Goal: Communication & Community: Ask a question

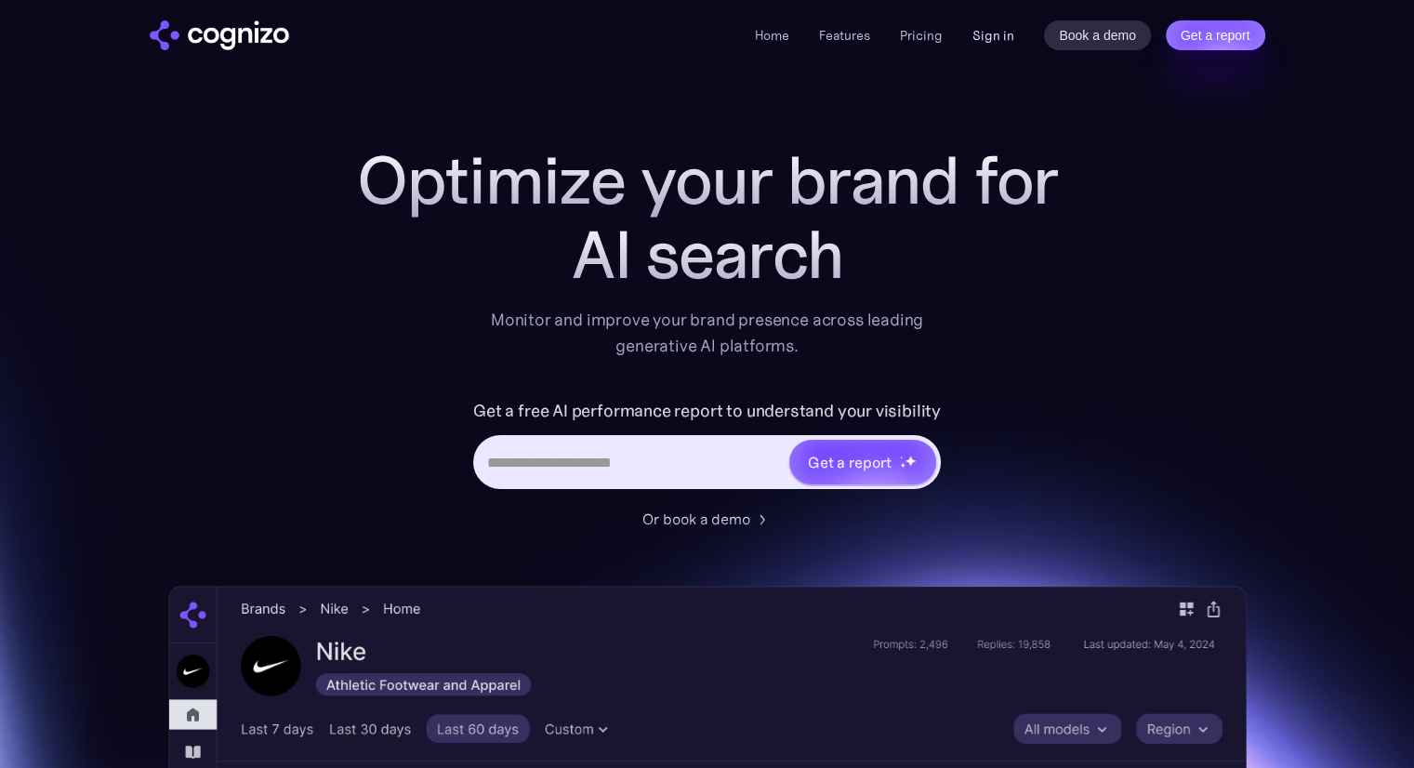
click at [995, 42] on link "Sign in" at bounding box center [994, 35] width 42 height 22
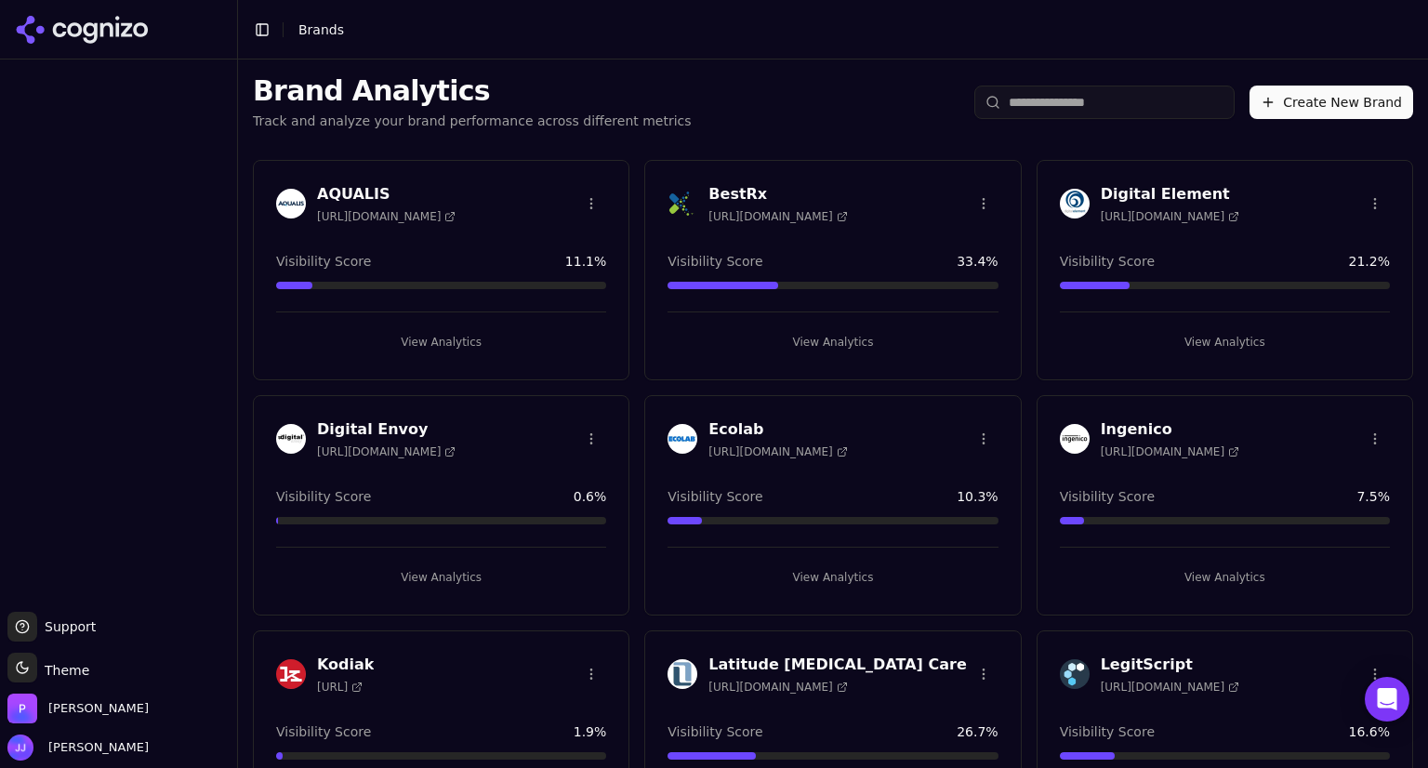
click at [80, 627] on span "Support" at bounding box center [66, 626] width 59 height 19
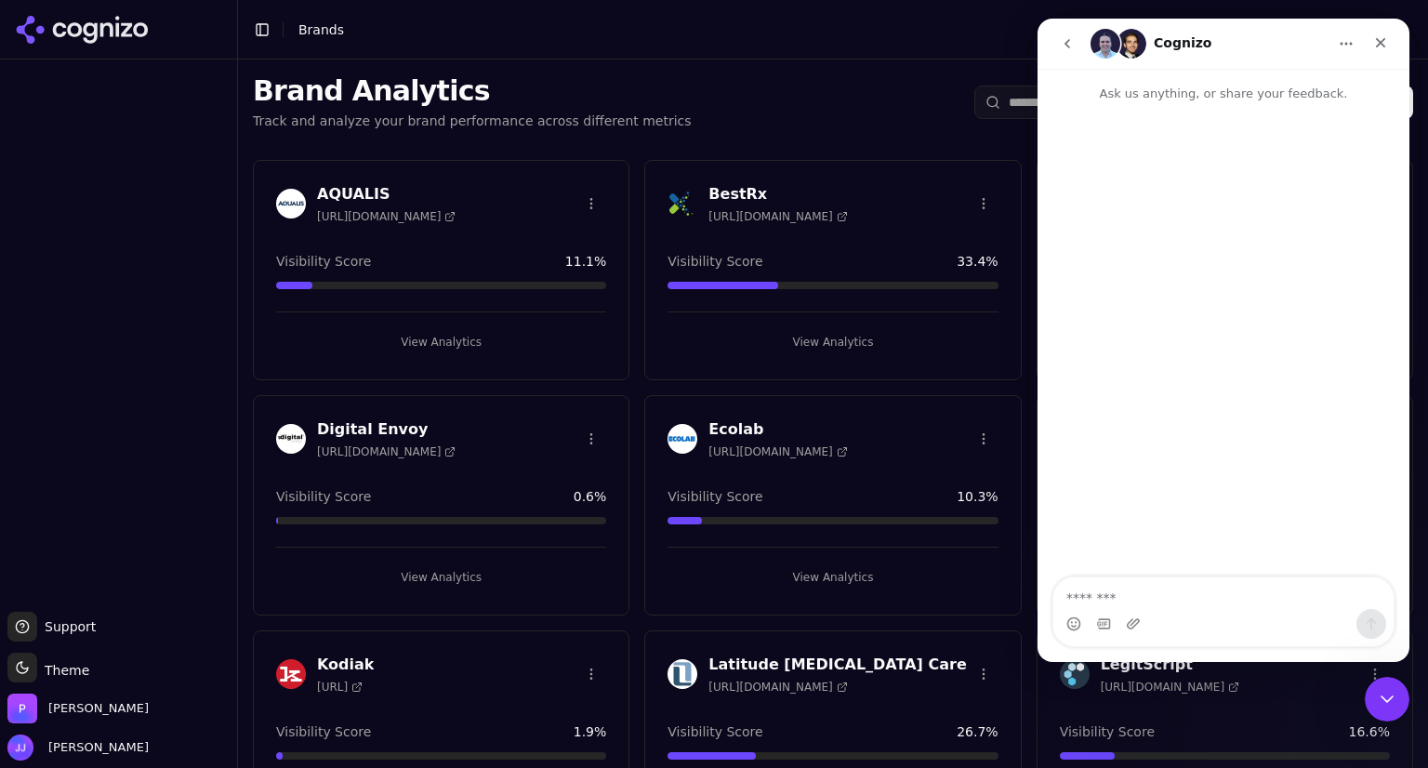
click at [1071, 46] on icon "go back" at bounding box center [1067, 43] width 15 height 15
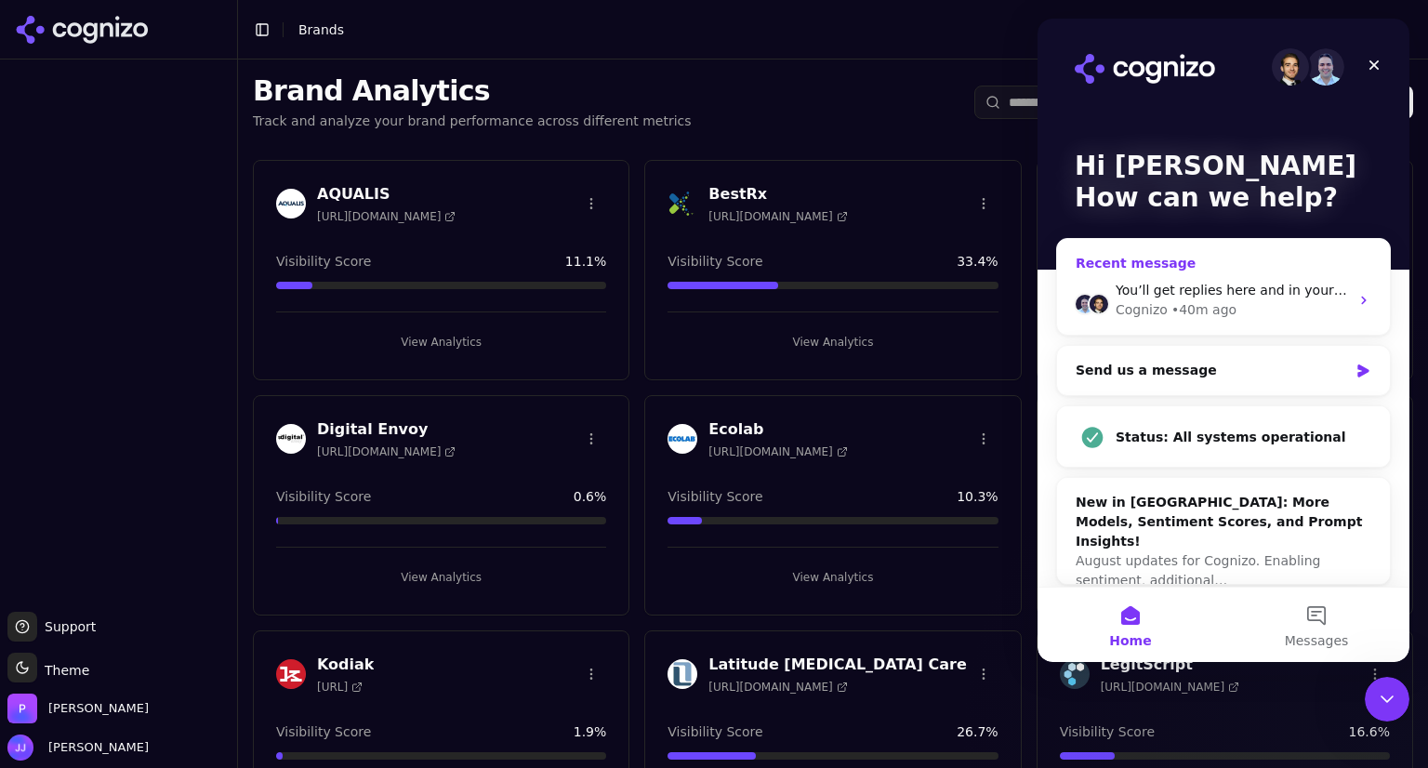
click at [1340, 296] on div "You’ll get replies here and in your email: ✉️ jjones@perrill.com Our usual repl…" at bounding box center [1223, 300] width 333 height 69
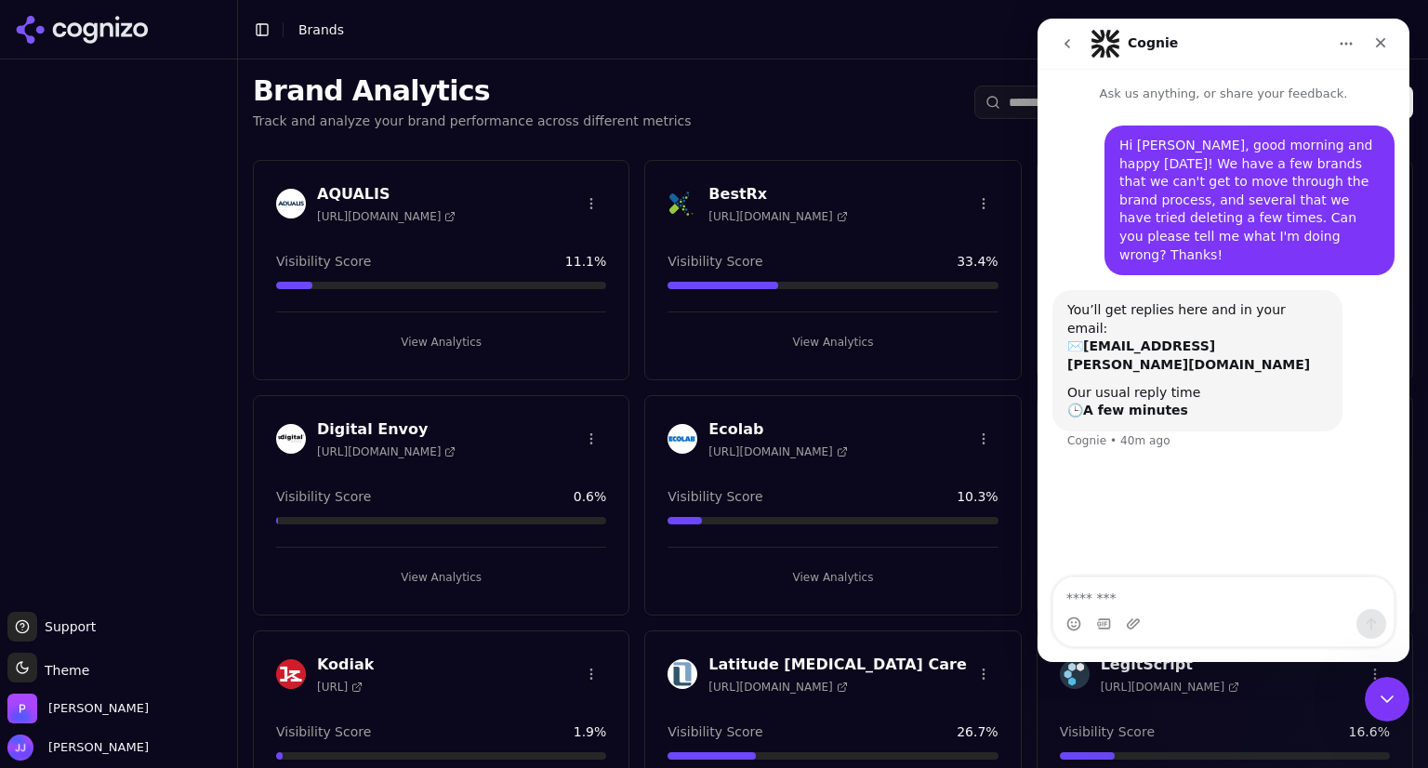
click at [1130, 403] on b "A few minutes" at bounding box center [1135, 410] width 105 height 15
click at [1349, 198] on div "Hi Alp, good morning and happy Friday! We have a few brands that we can't get t…" at bounding box center [1250, 200] width 260 height 127
click at [1059, 42] on button "go back" at bounding box center [1067, 43] width 35 height 35
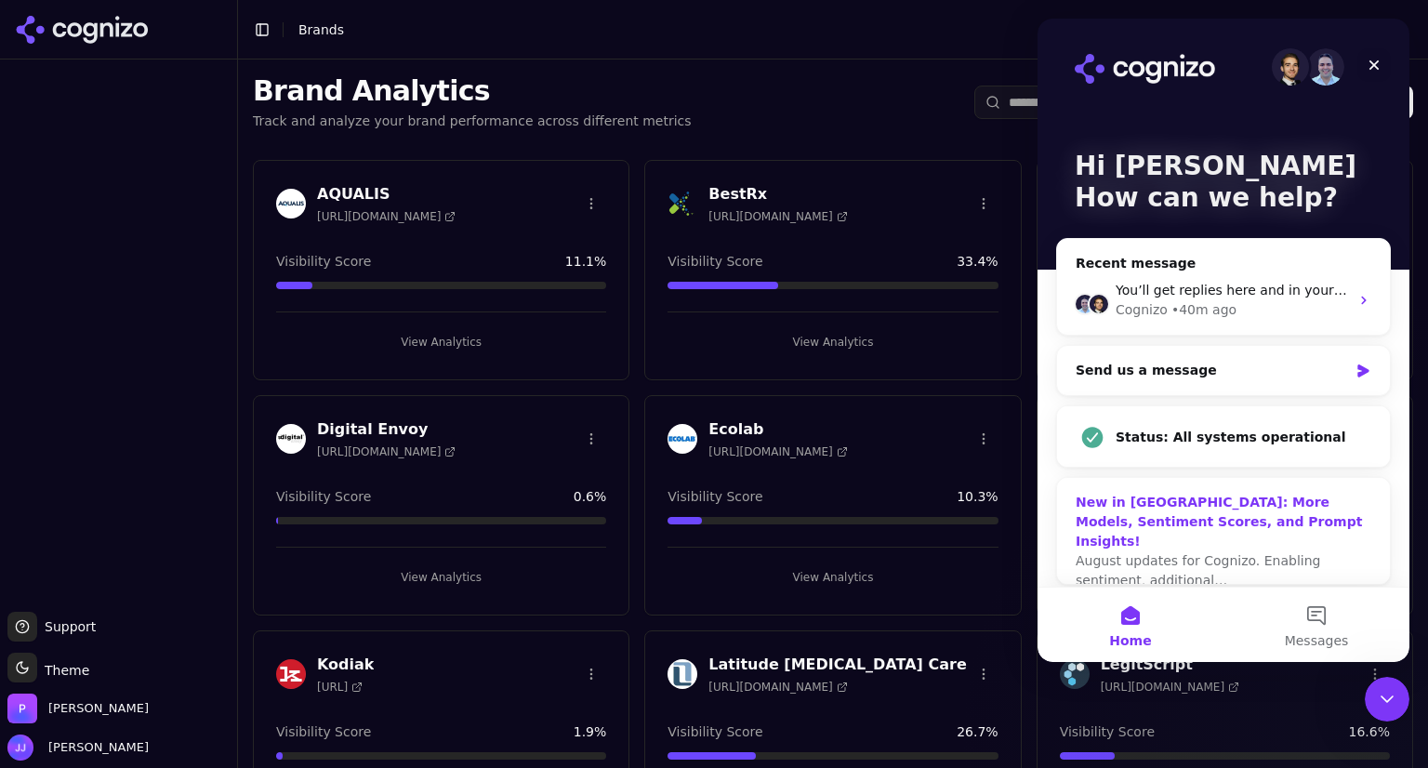
scroll to position [7, 0]
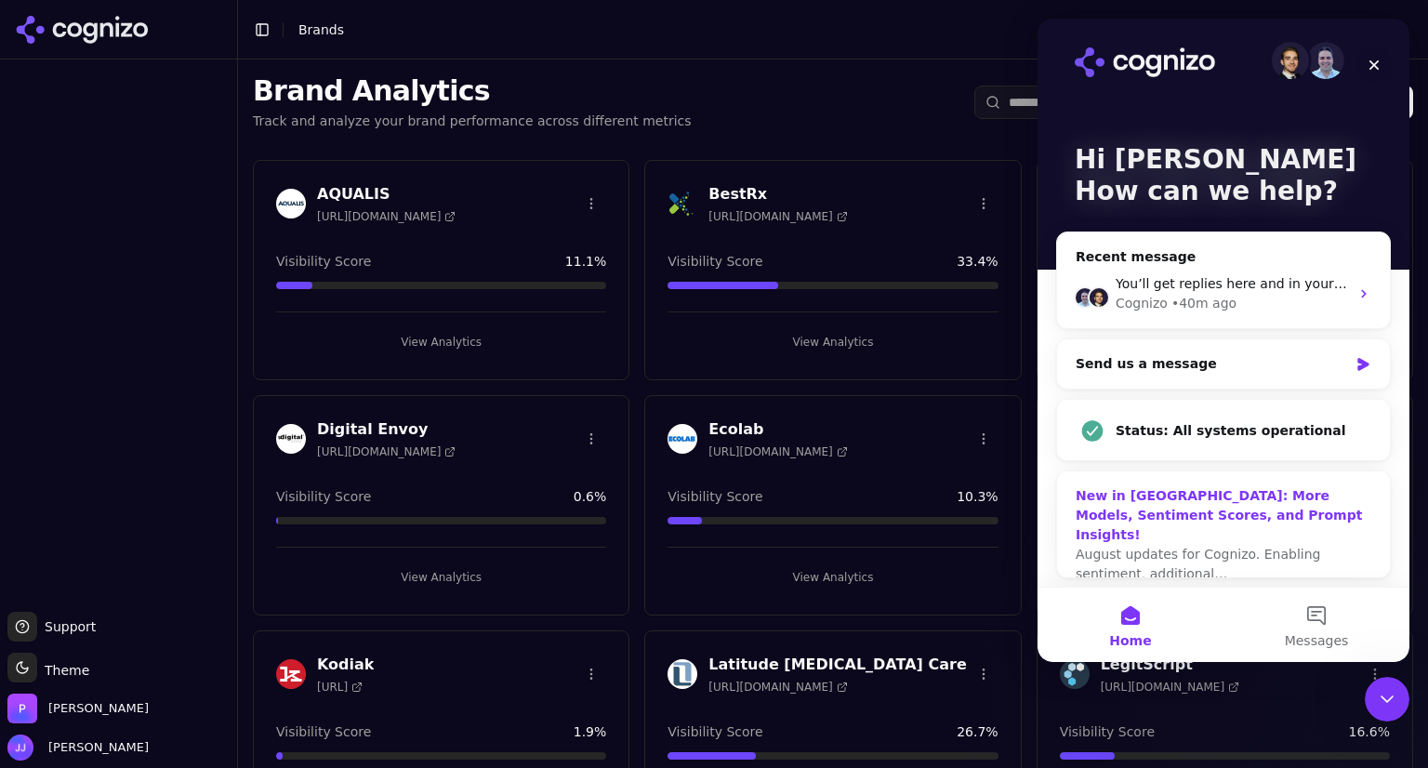
click at [1239, 495] on div "New in Cognizo: More Models, Sentiment Scores, and Prompt Insights!" at bounding box center [1224, 515] width 296 height 59
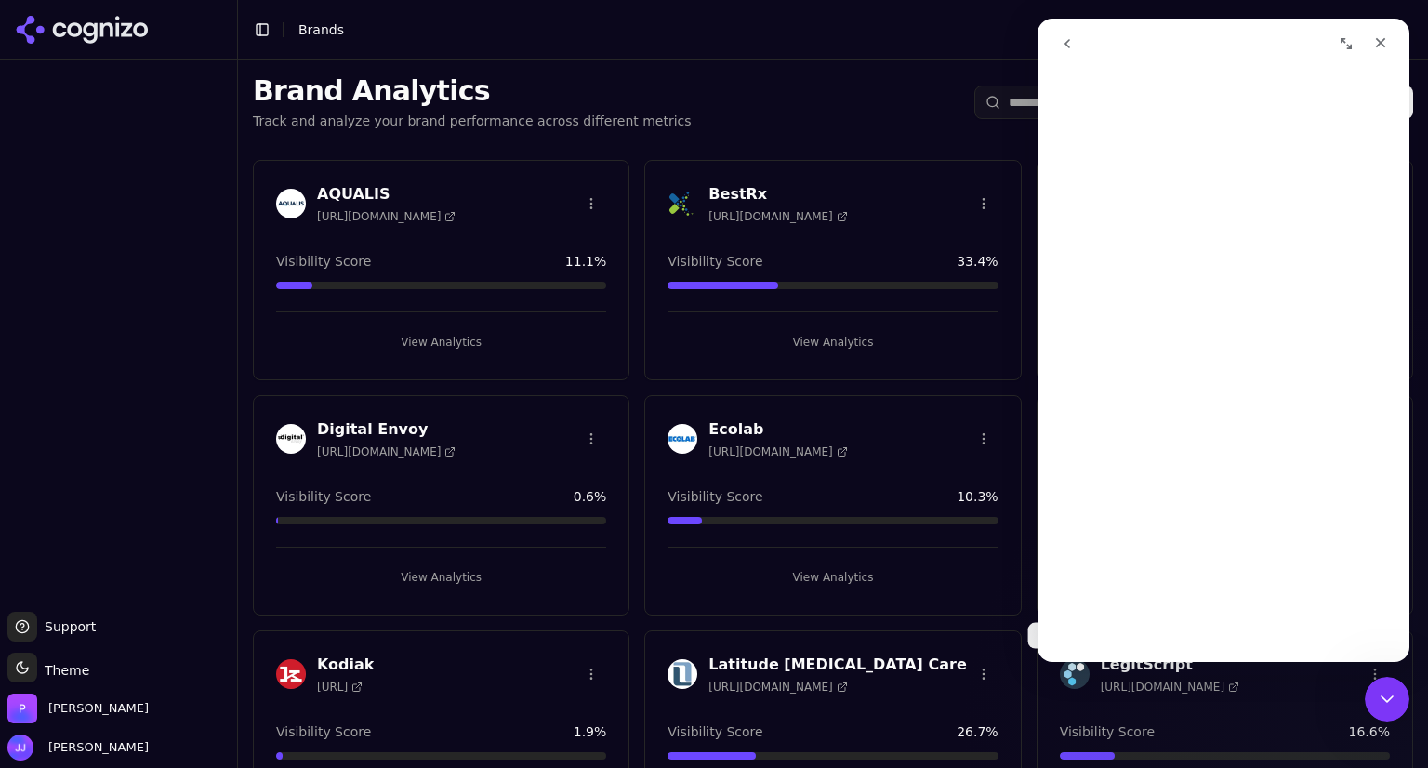
scroll to position [0, 0]
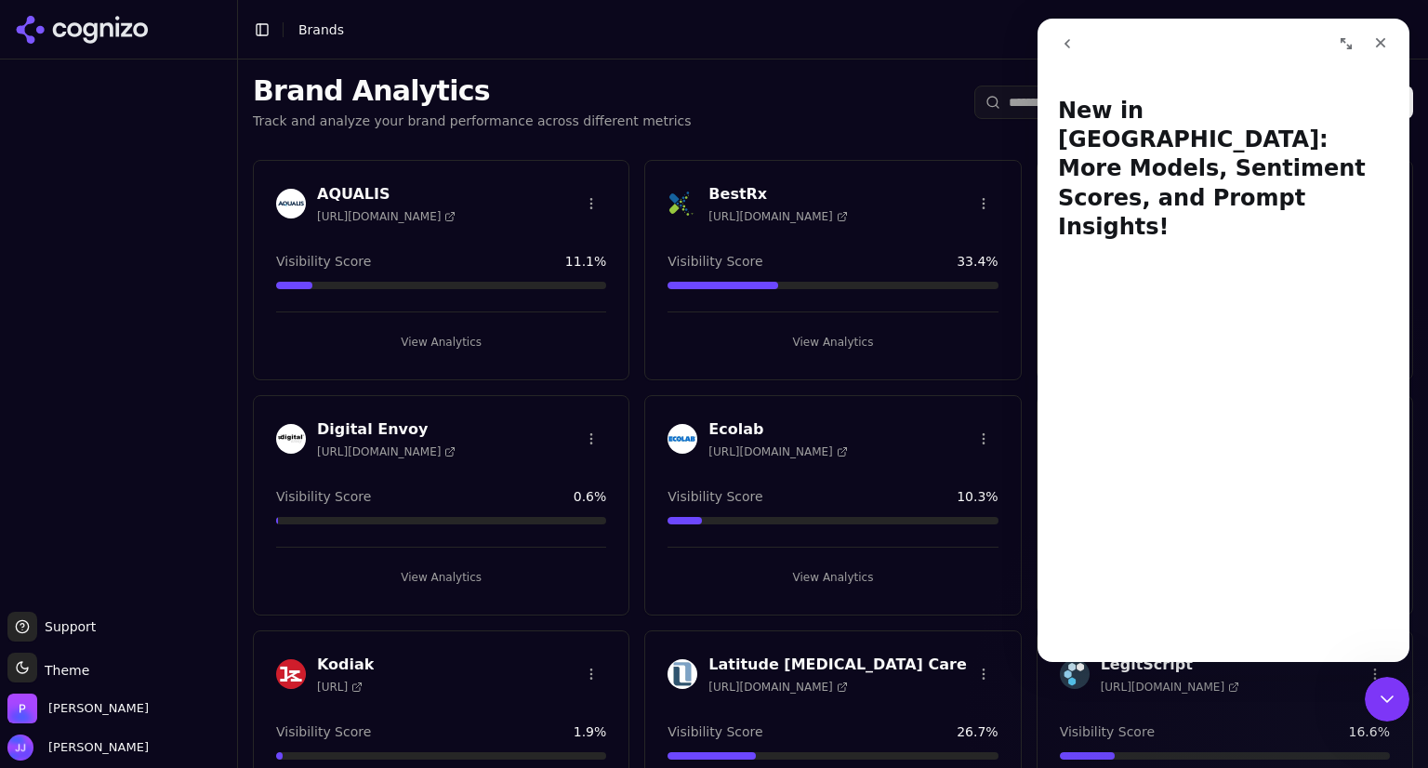
click at [1074, 42] on icon "go back" at bounding box center [1067, 43] width 15 height 15
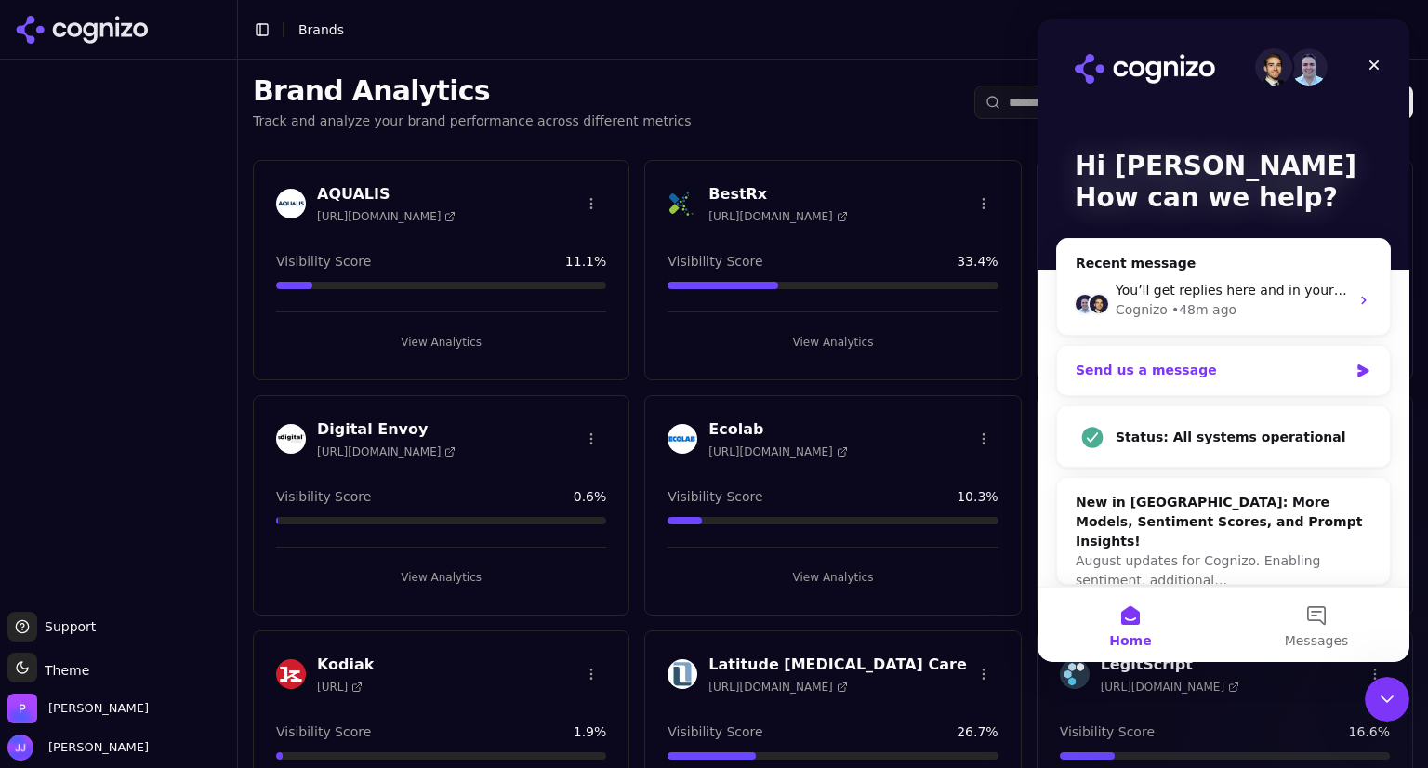
click at [1180, 363] on div "Send us a message" at bounding box center [1212, 371] width 272 height 20
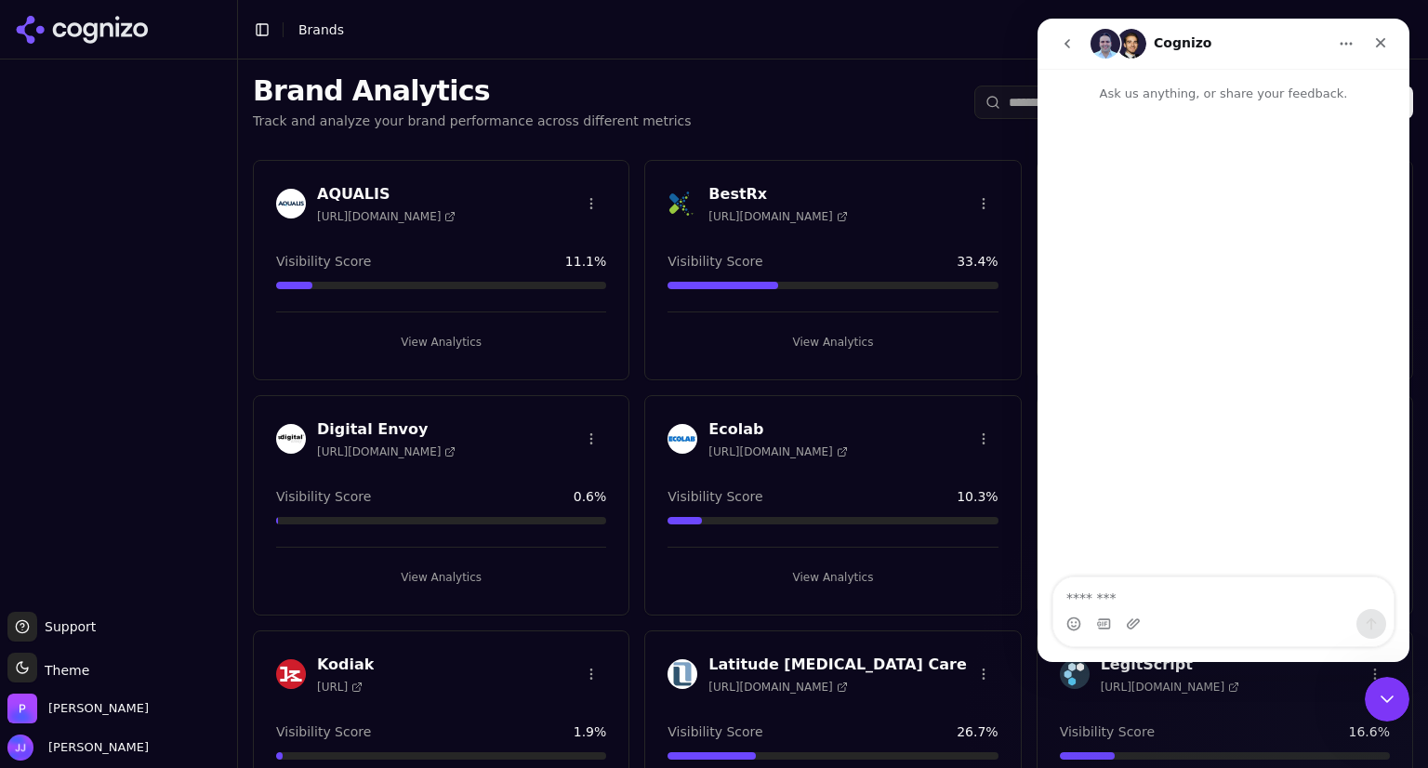
click at [1106, 590] on textarea "Message…" at bounding box center [1224, 594] width 340 height 32
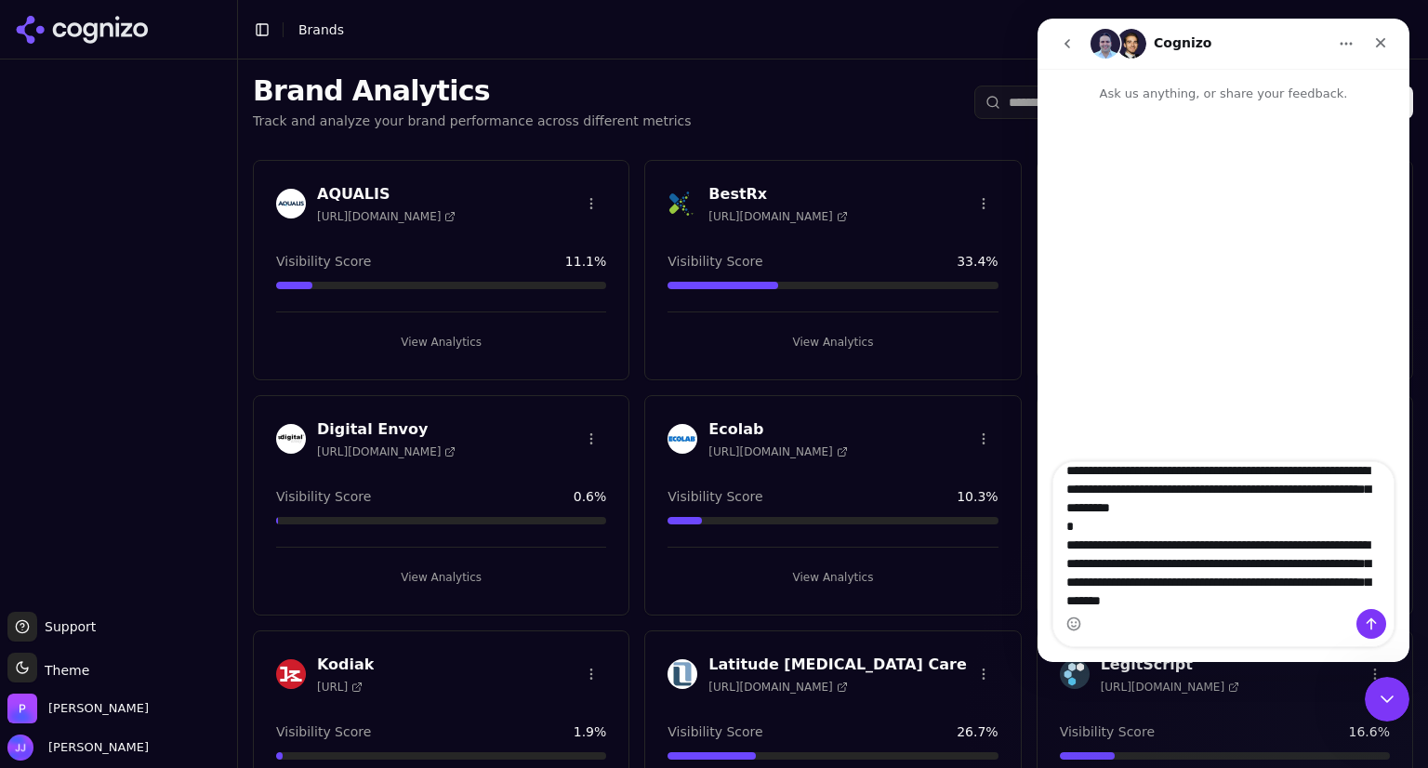
scroll to position [31, 0]
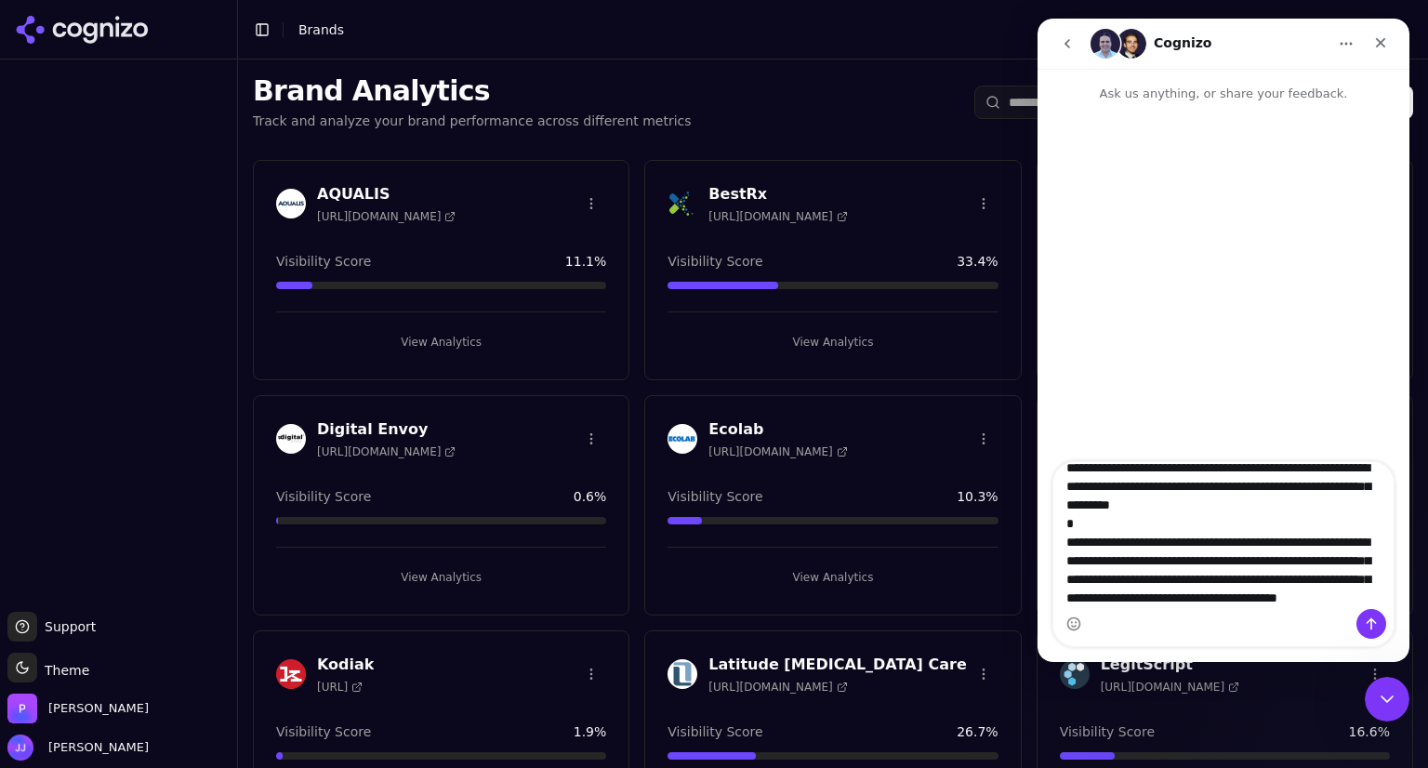
type textarea "**********"
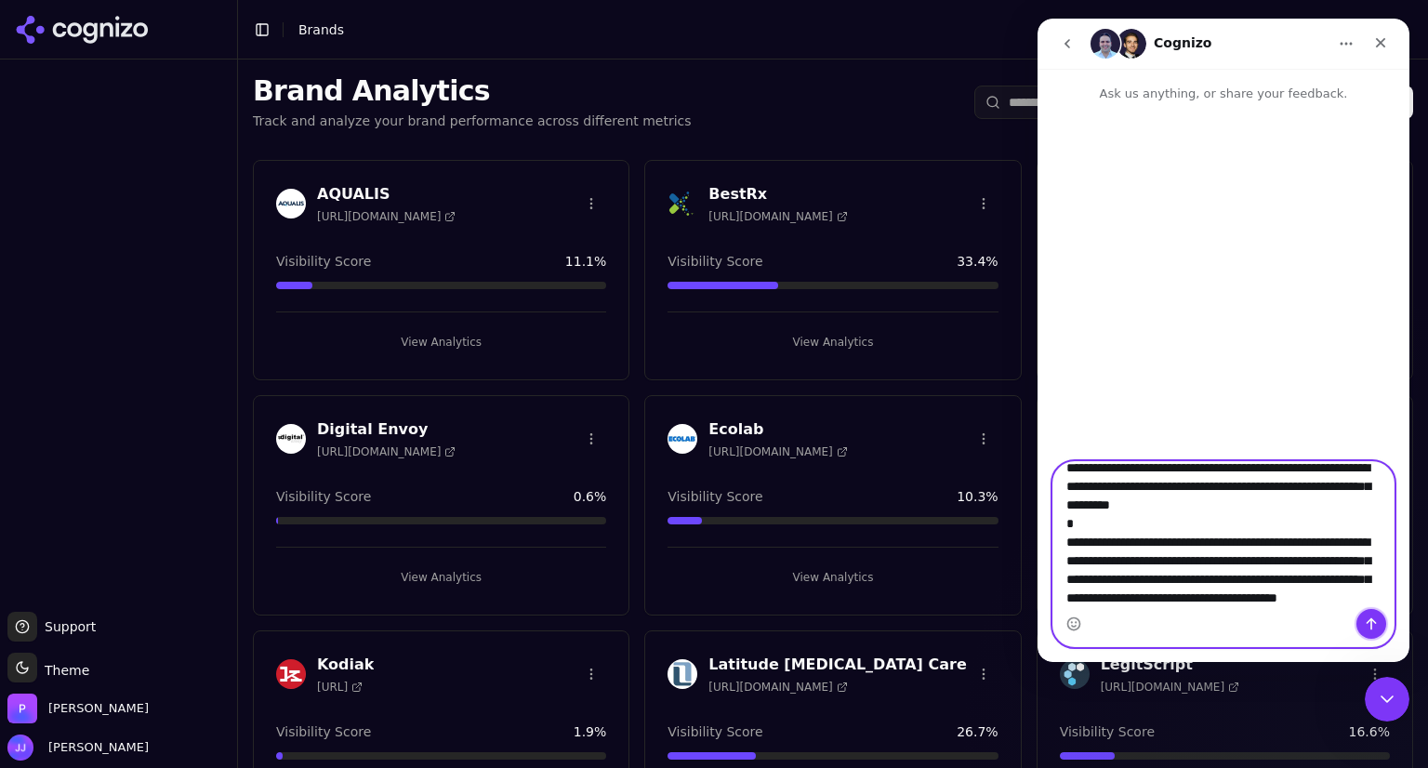
click at [1366, 618] on icon "Send a message…" at bounding box center [1371, 624] width 15 height 15
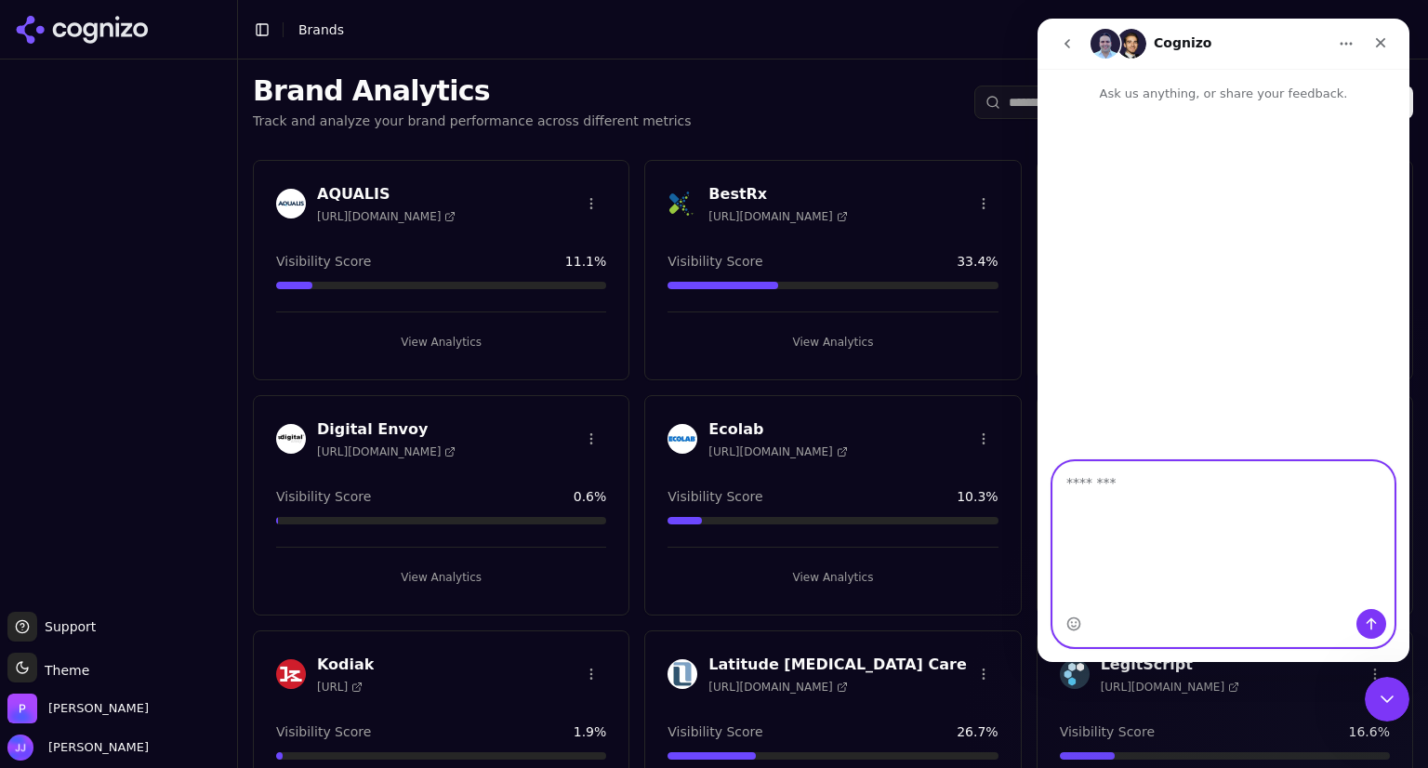
scroll to position [0, 0]
